Goal: Task Accomplishment & Management: Use online tool/utility

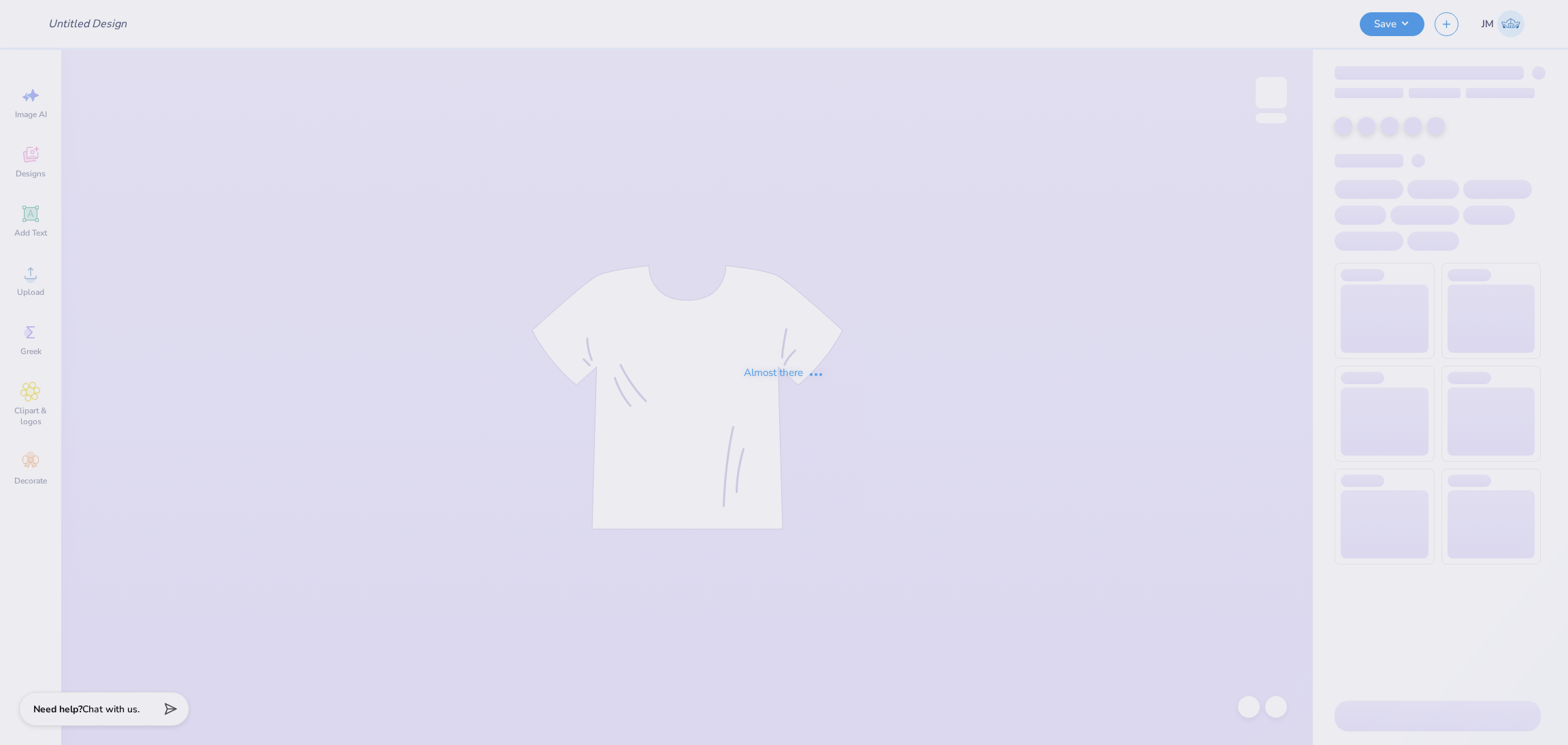
type input "Phi Mu Heavyweight Fall Set 2025"
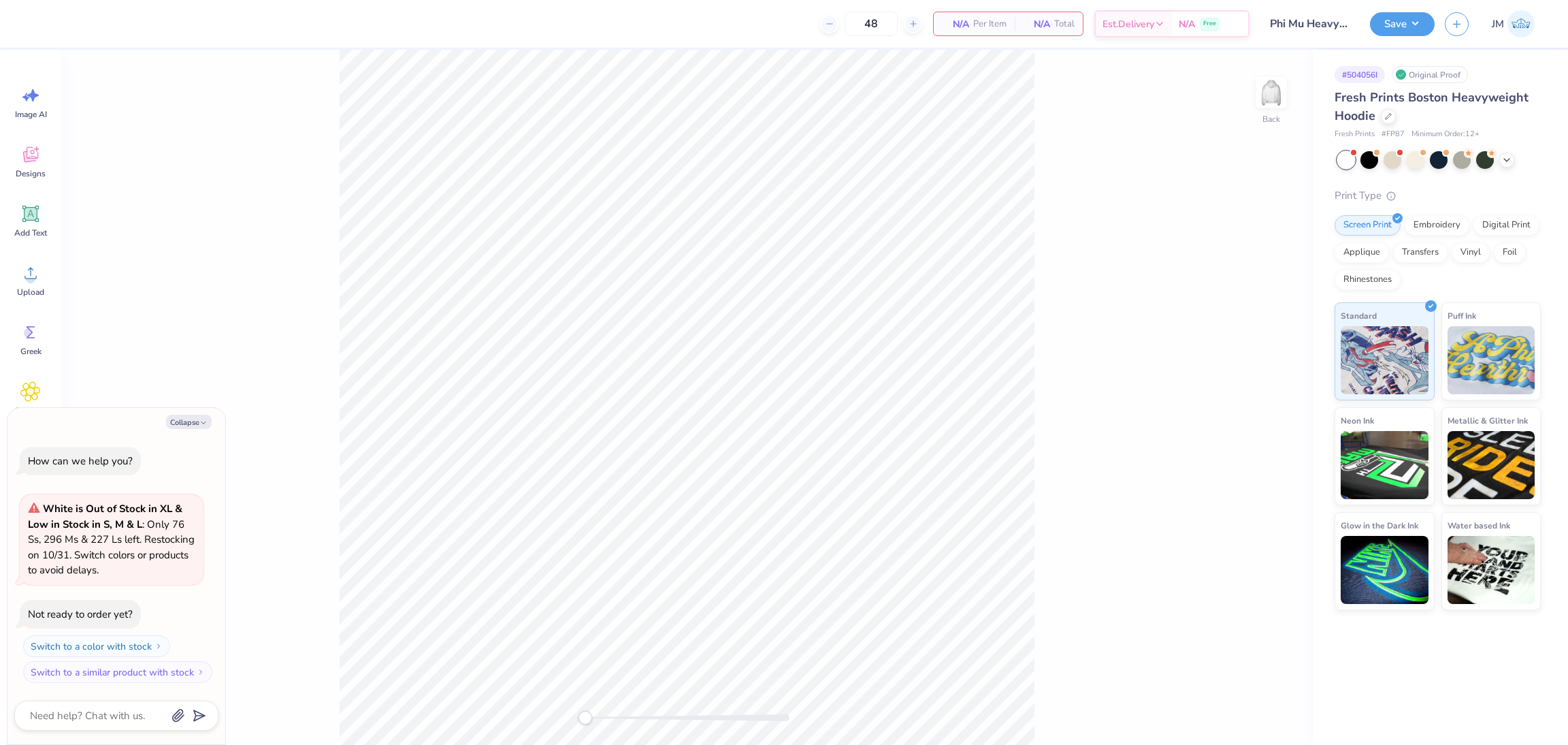
click at [203, 419] on icon "button" at bounding box center [203, 422] width 8 height 8
type textarea "x"
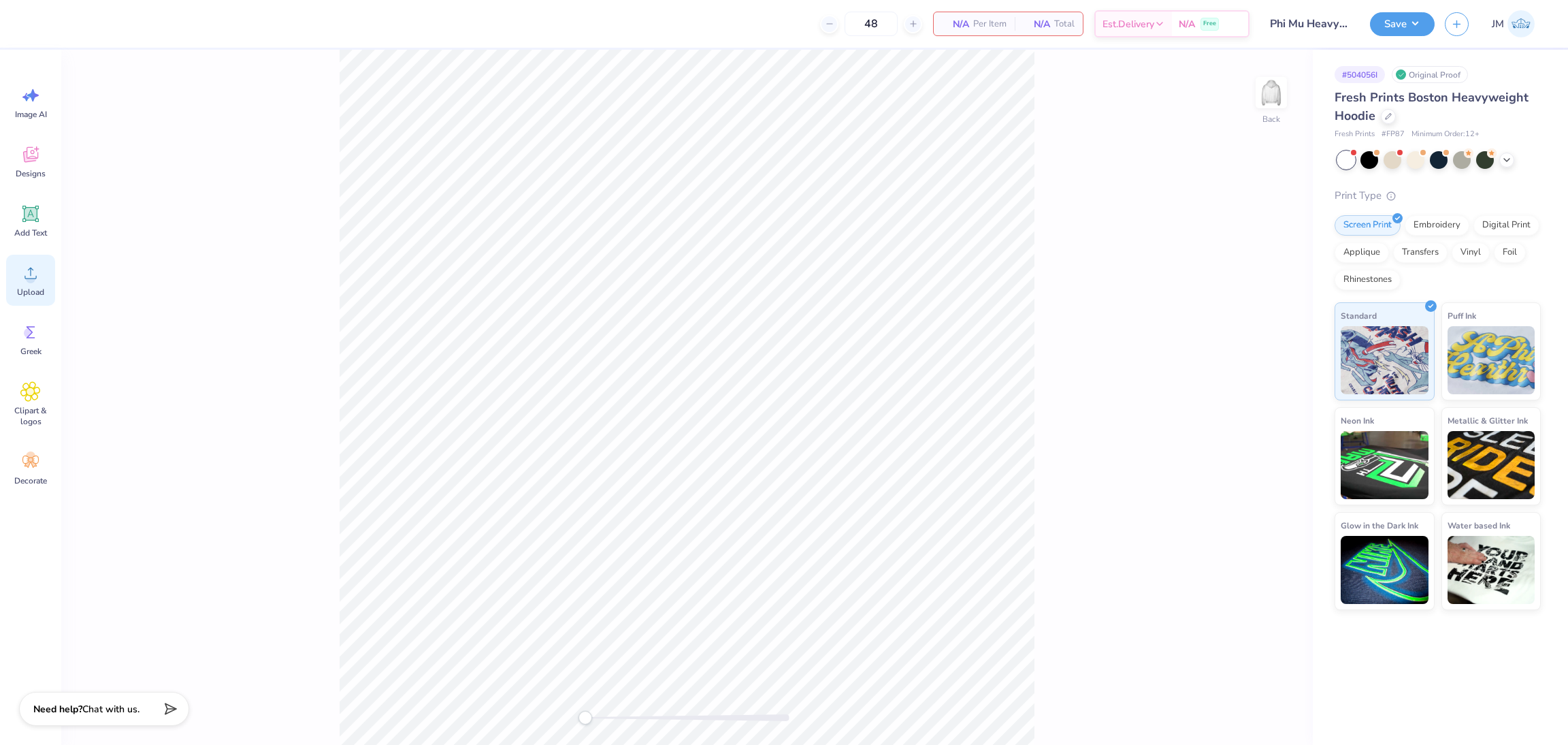
click at [32, 295] on span "Upload" at bounding box center [30, 291] width 27 height 11
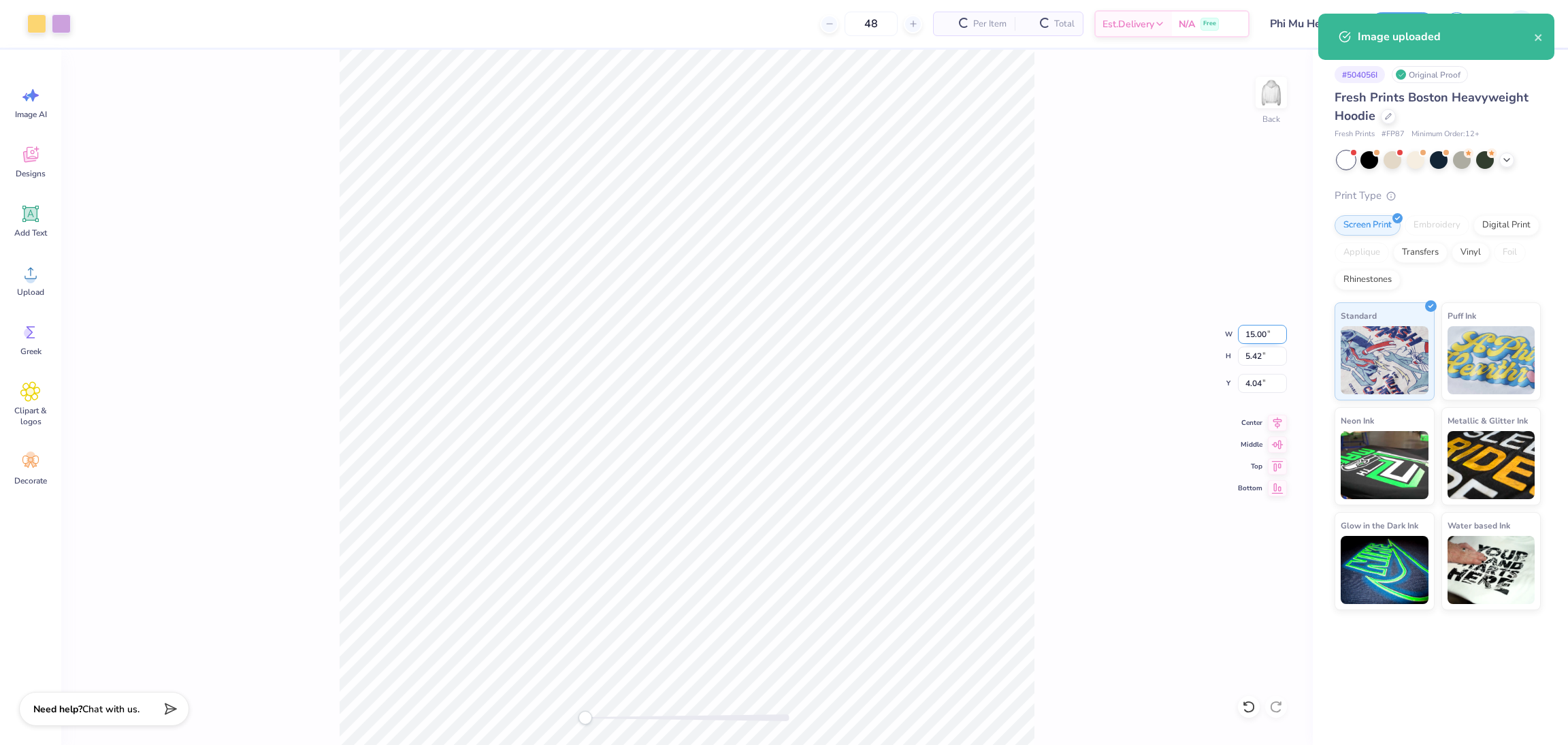
click at [1248, 332] on input "15.00" at bounding box center [1262, 334] width 49 height 19
type input "12.00"
type input "4.34"
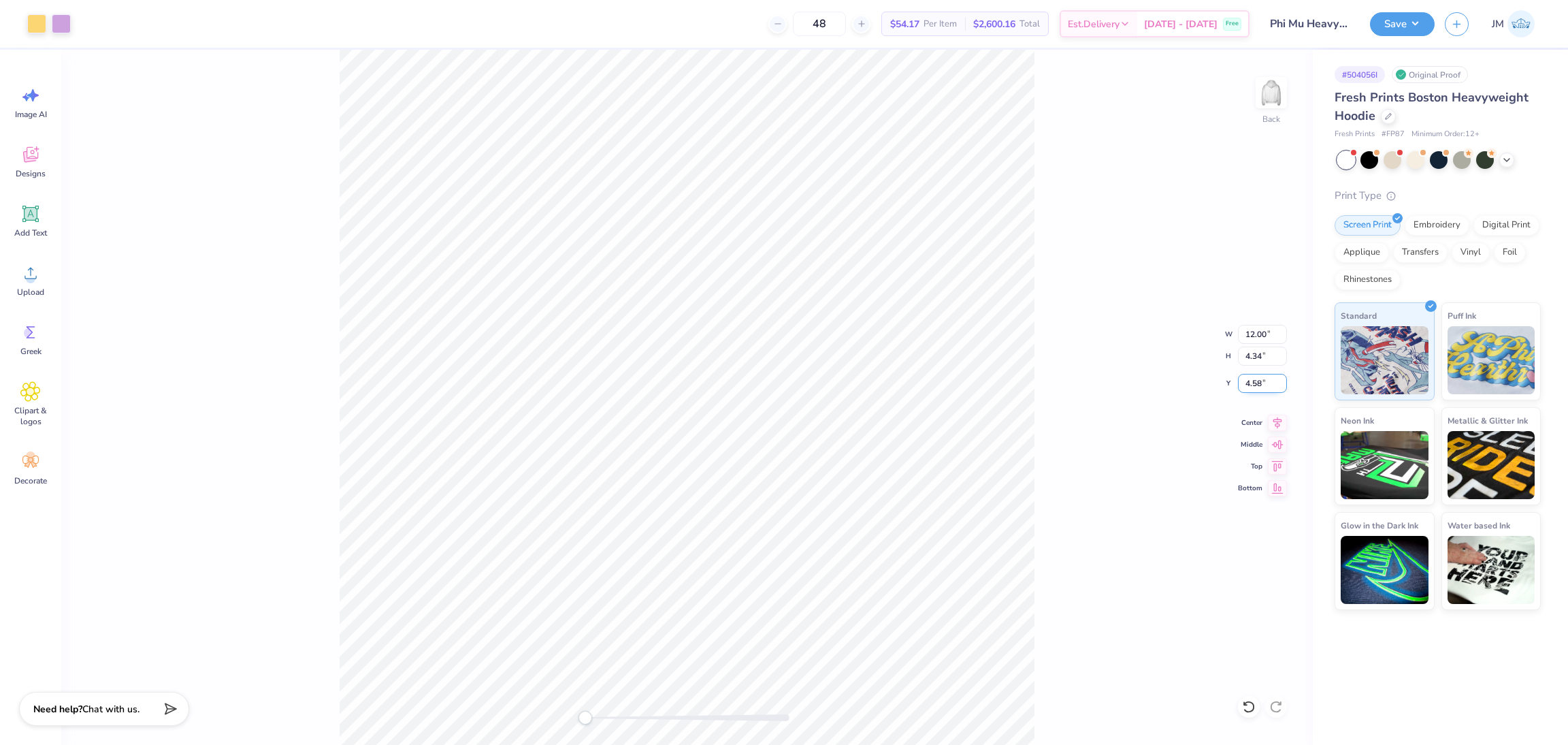
click at [1255, 386] on input "4.58" at bounding box center [1262, 383] width 49 height 19
type input "3"
click at [1256, 102] on div at bounding box center [1271, 92] width 62 height 63
click at [35, 284] on div "Upload" at bounding box center [30, 280] width 49 height 51
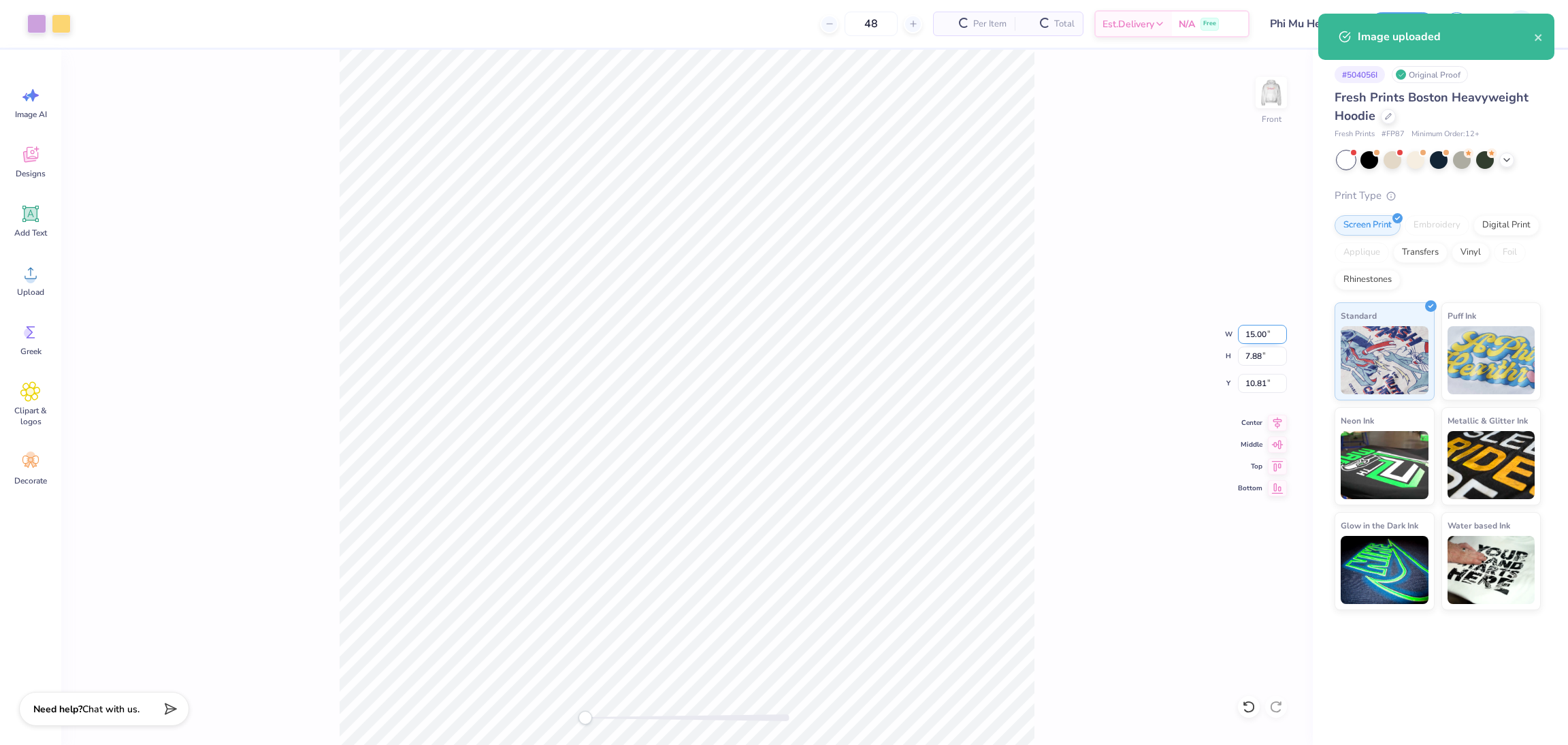
click at [1249, 343] on input "15.00" at bounding box center [1262, 334] width 49 height 19
type input "12.50"
type input "6.57"
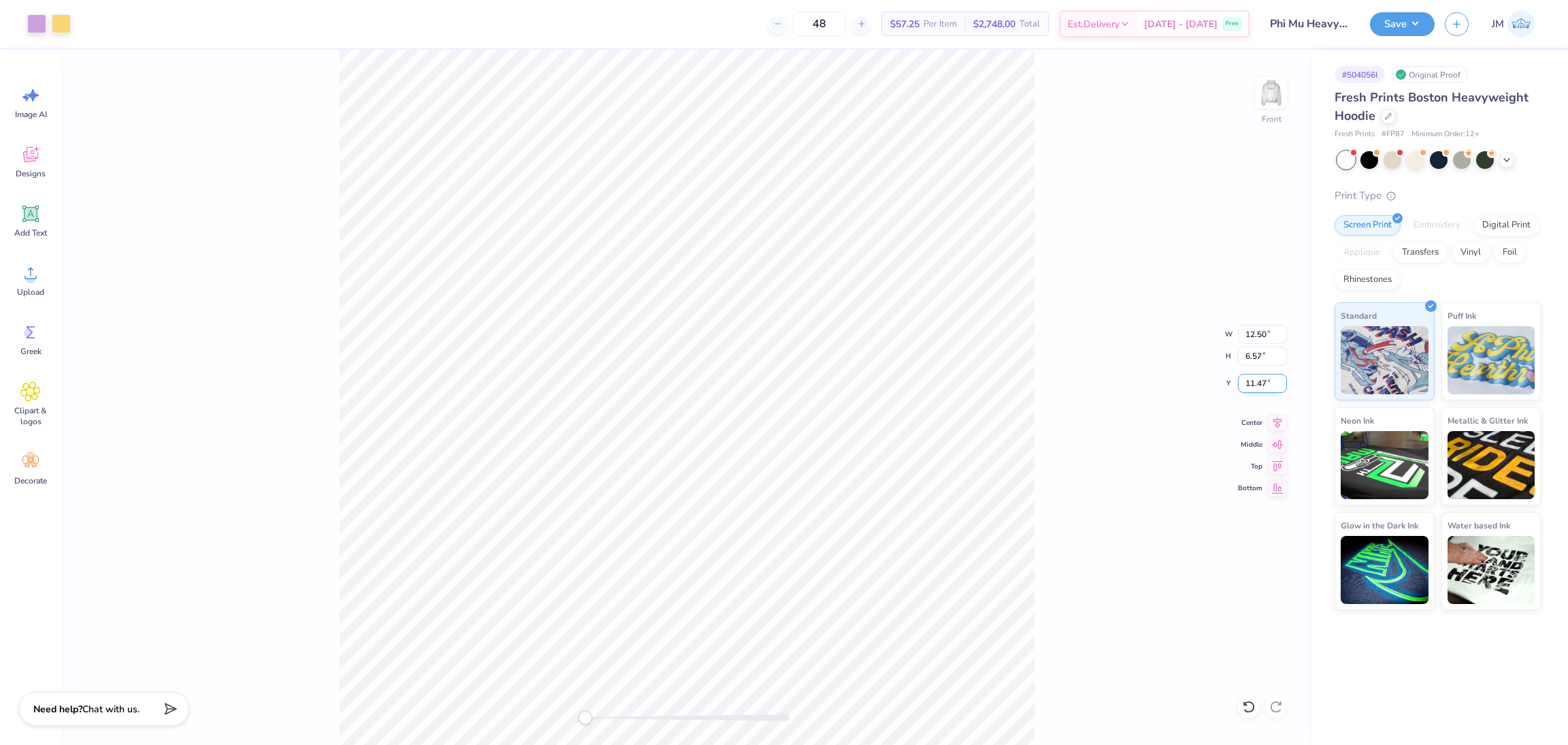
click at [1242, 390] on input "11.47" at bounding box center [1262, 383] width 49 height 19
type input "6"
click at [1247, 341] on input "12.50" at bounding box center [1262, 334] width 49 height 19
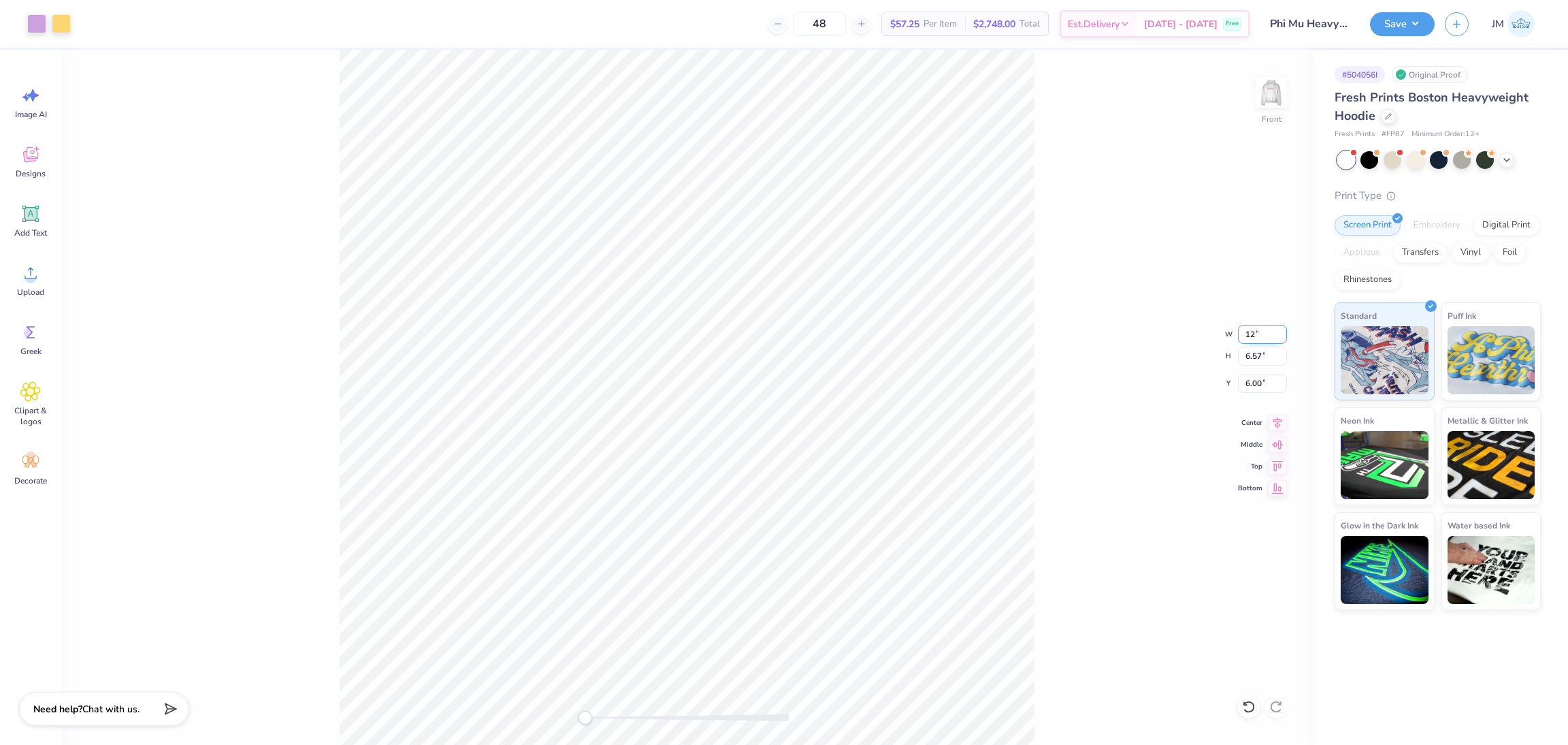
type input "12.00"
type input "6.30"
click at [1249, 382] on input "6.13" at bounding box center [1262, 383] width 49 height 19
type input "6"
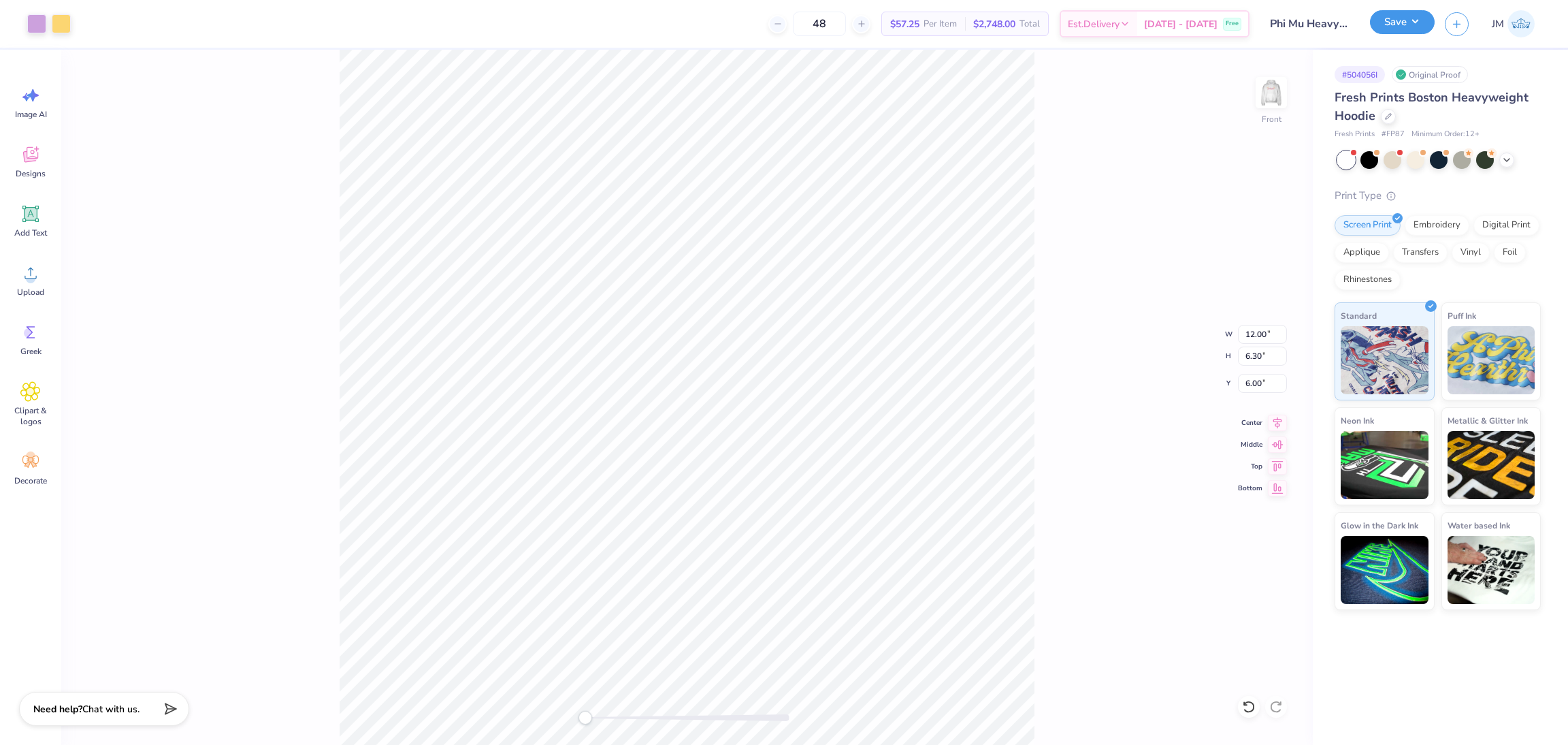
click at [1399, 25] on button "Save" at bounding box center [1402, 22] width 65 height 24
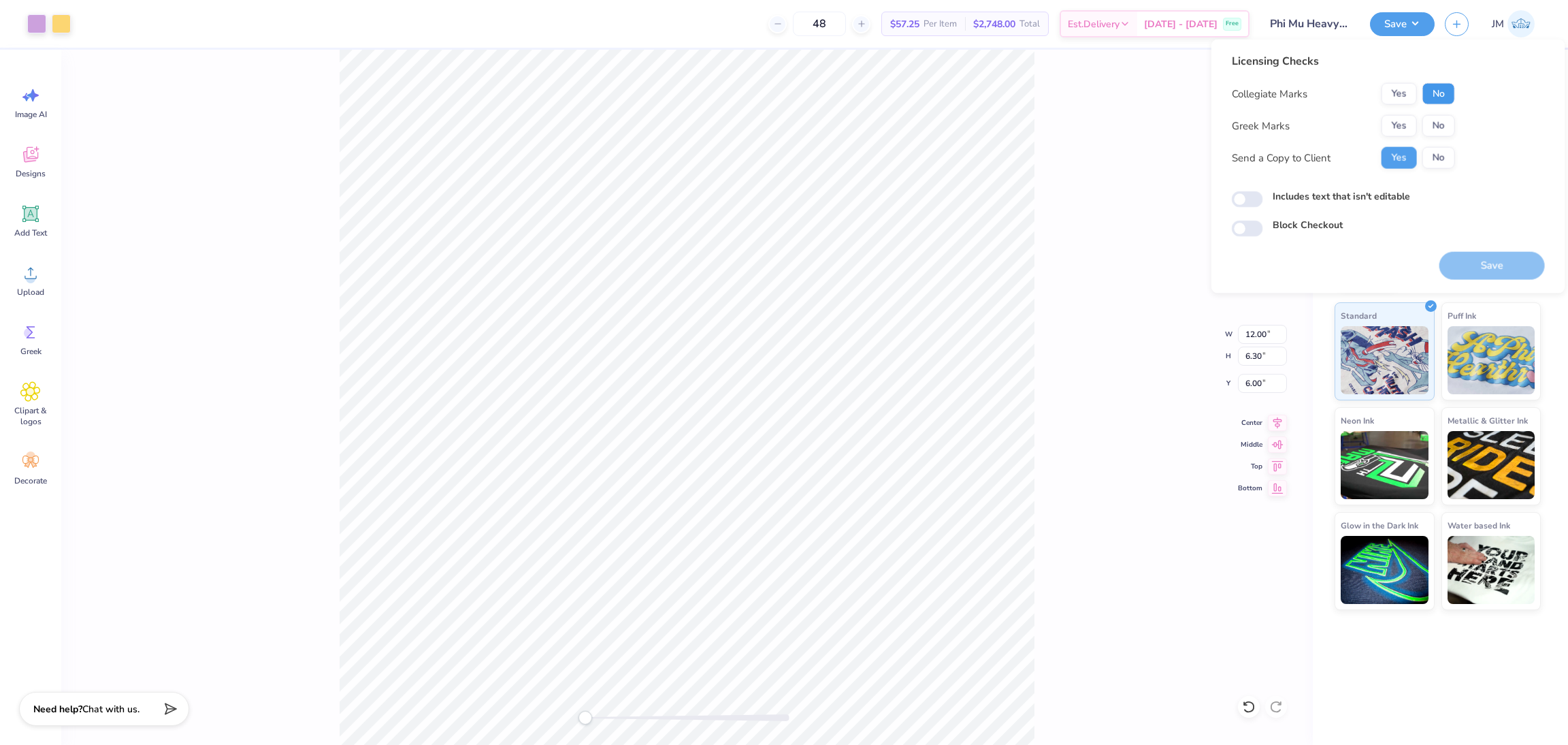
click at [1436, 95] on button "No" at bounding box center [1438, 94] width 33 height 22
click at [1404, 124] on button "Yes" at bounding box center [1399, 126] width 36 height 22
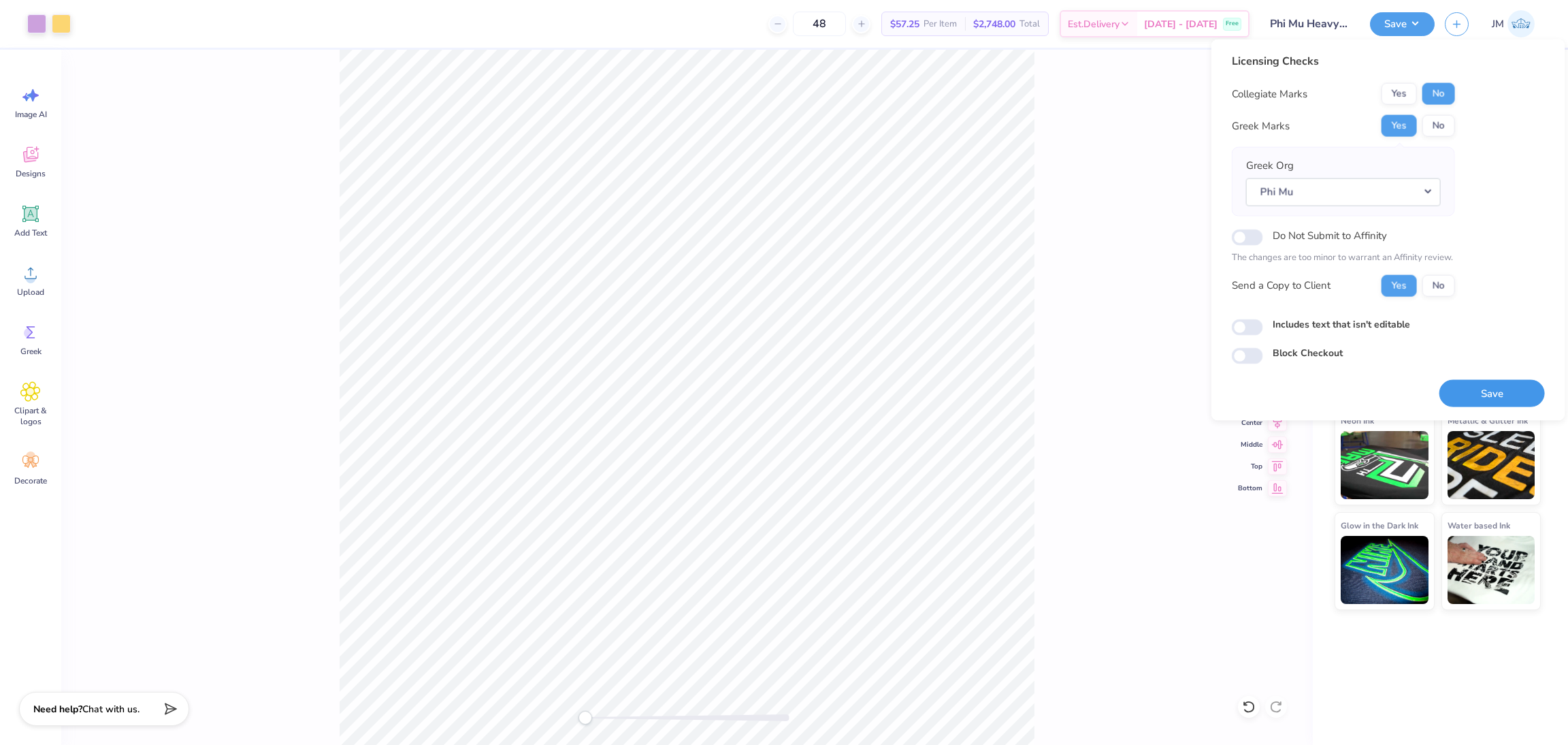
click at [1471, 381] on button "Save" at bounding box center [1492, 393] width 105 height 28
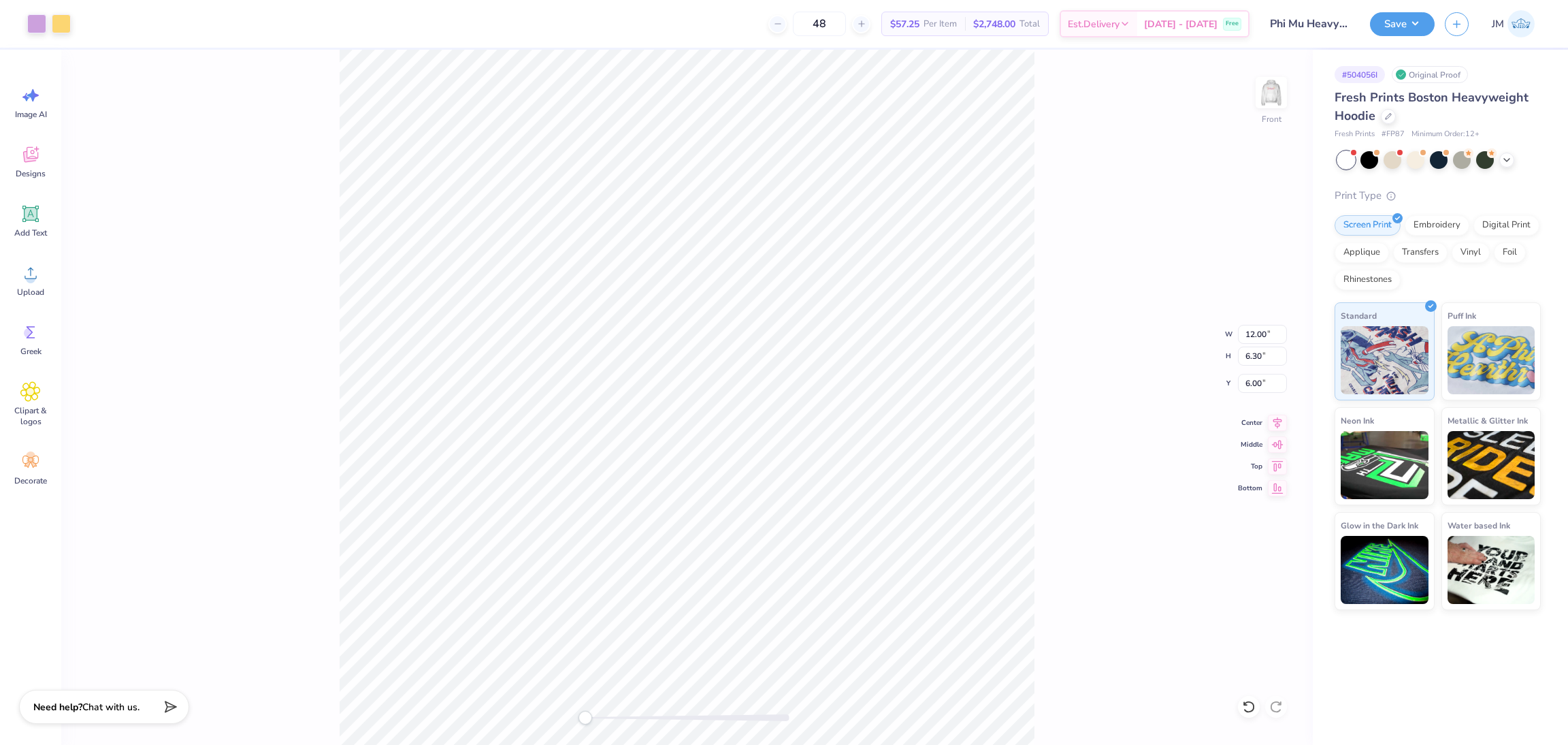
click at [93, 703] on span "Chat with us." at bounding box center [110, 707] width 57 height 13
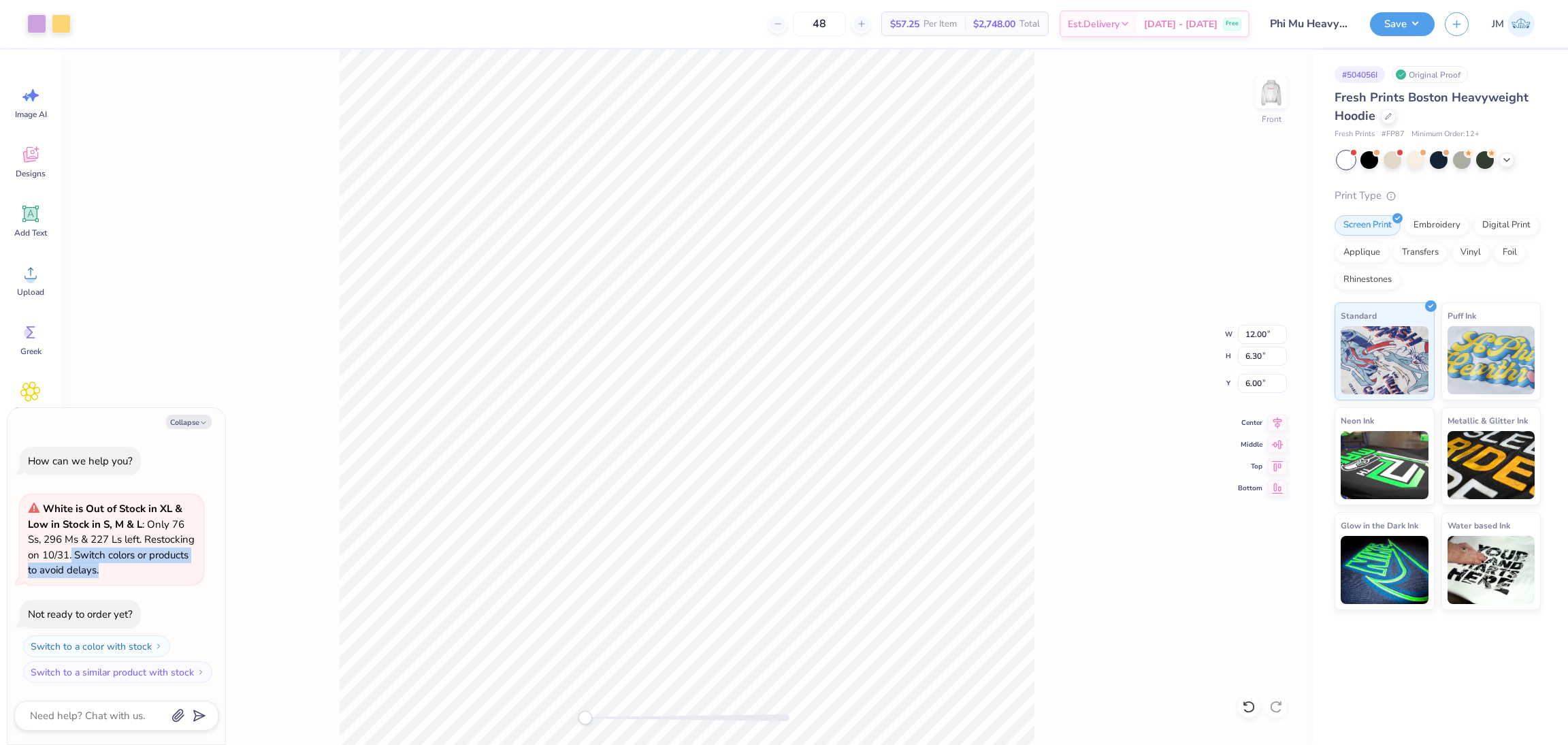
drag, startPoint x: 132, startPoint y: 565, endPoint x: 125, endPoint y: 562, distance: 7.6
click at [125, 562] on div "White is Out of Stock in XL & Low in Stock in S, M & L : Only 76 Ss, 296 Ms & 2…" at bounding box center [111, 539] width 167 height 77
drag, startPoint x: 169, startPoint y: 571, endPoint x: 171, endPoint y: 579, distance: 8.2
click at [169, 571] on div "White is Out of Stock in XL & Low in Stock in S, M & L : Only 76 Ss, 296 Ms & 2…" at bounding box center [111, 539] width 167 height 77
drag, startPoint x: 168, startPoint y: 574, endPoint x: 129, endPoint y: 557, distance: 42.5
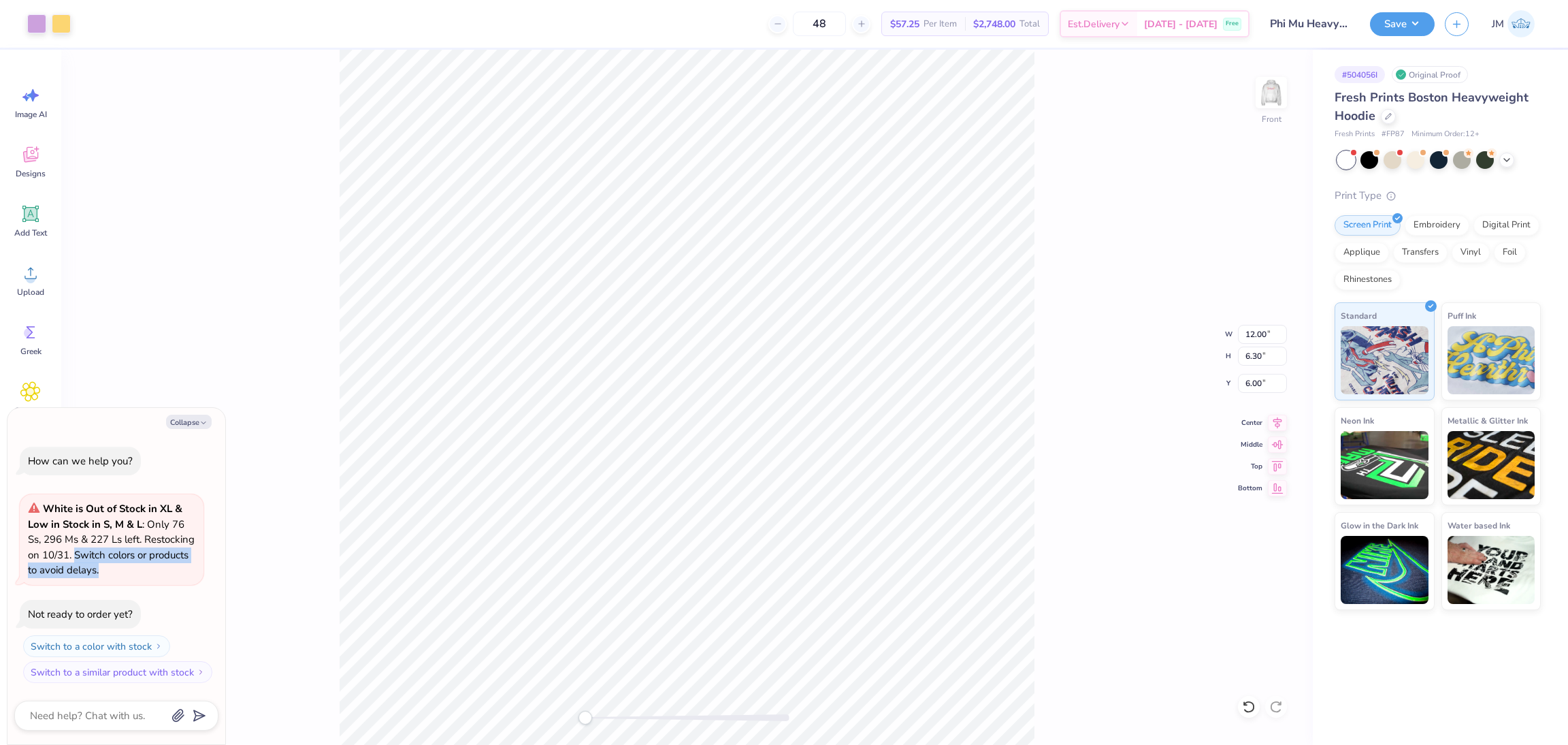
click at [129, 557] on div "White is Out of Stock in XL & Low in Stock in S, M & L : Only 76 Ss, 296 Ms & 2…" at bounding box center [111, 539] width 167 height 77
click at [1423, 16] on button "Save" at bounding box center [1402, 22] width 65 height 24
click at [1273, 94] on img at bounding box center [1271, 92] width 54 height 55
type textarea "x"
type input "11.73"
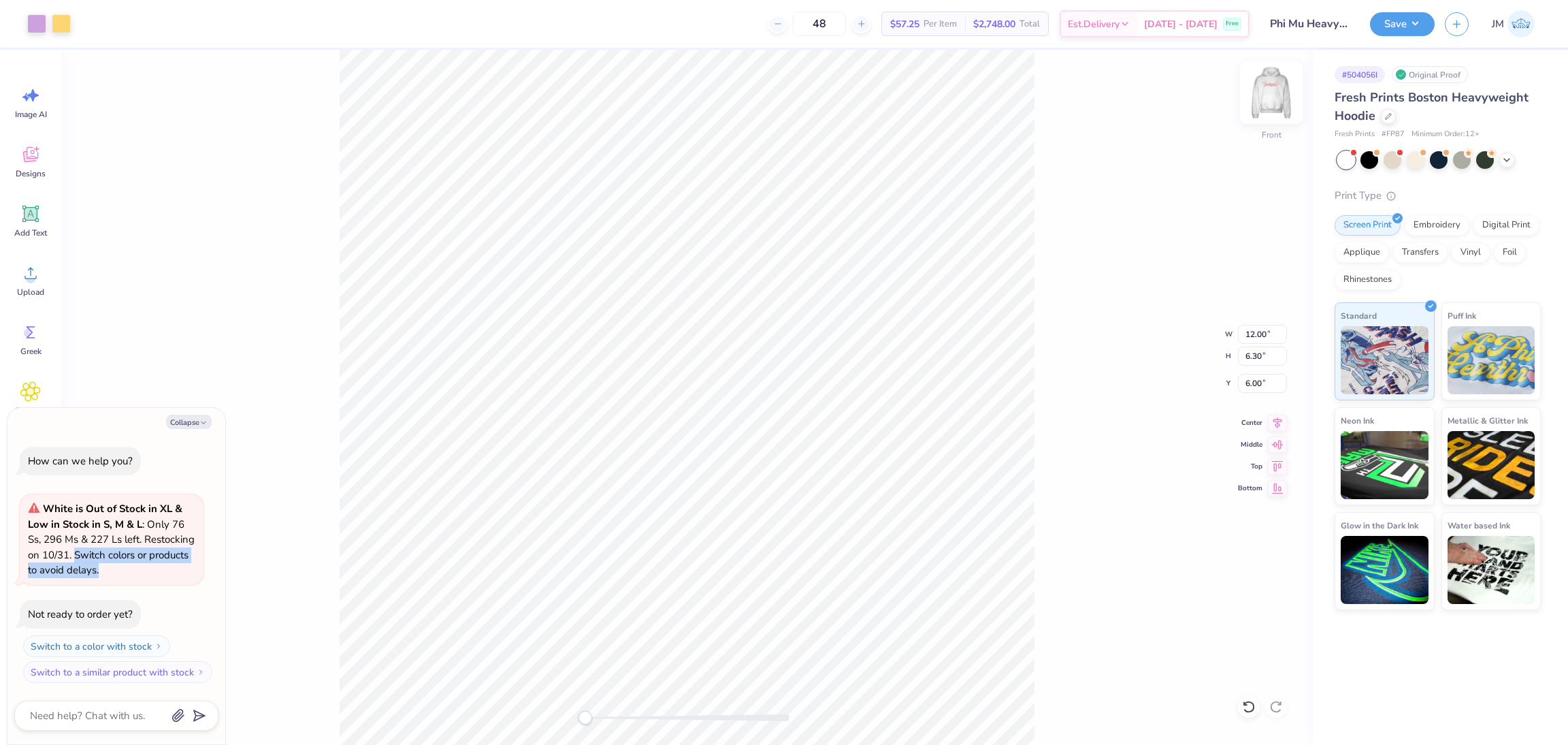
type input "6.16"
type input "5.73"
type textarea "x"
type input "12.00"
type input "4.34"
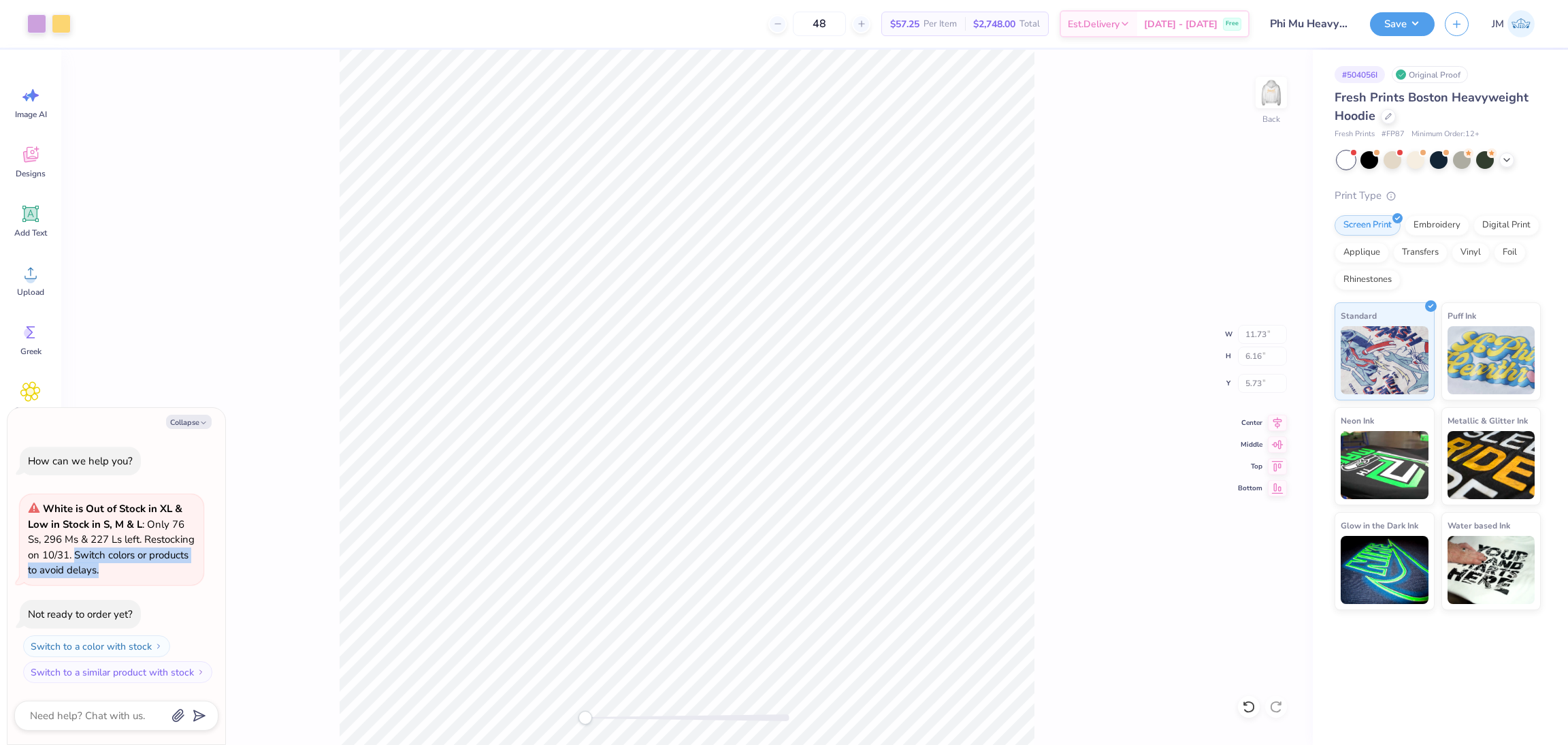
type input "3.00"
